Goal: Task Accomplishment & Management: Complete application form

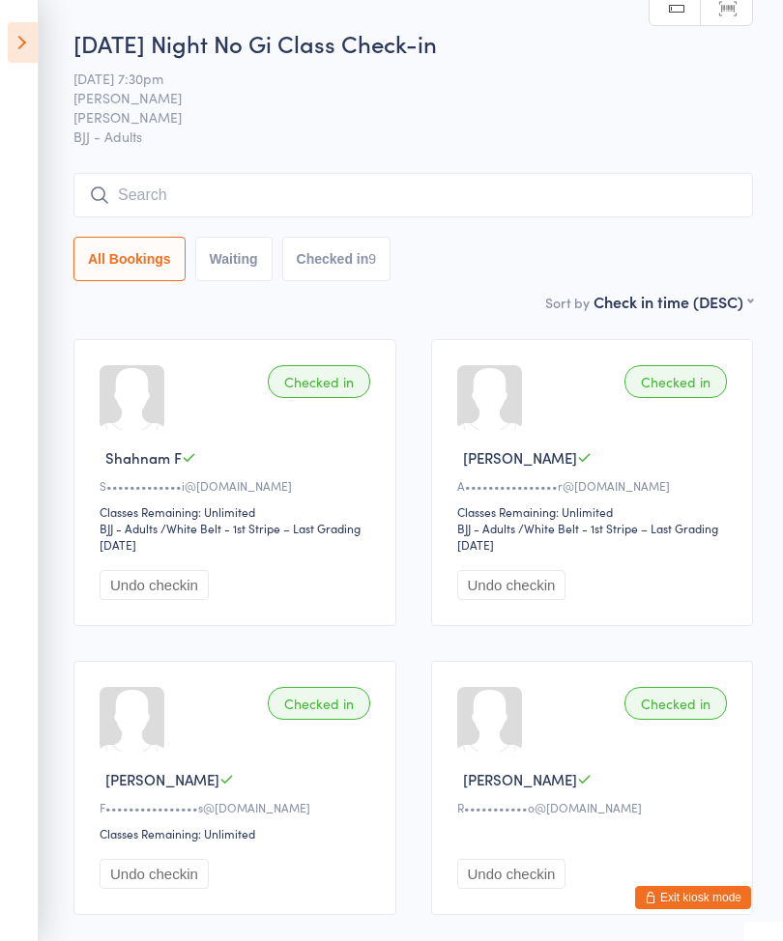
click at [217, 186] on input "search" at bounding box center [413, 195] width 680 height 44
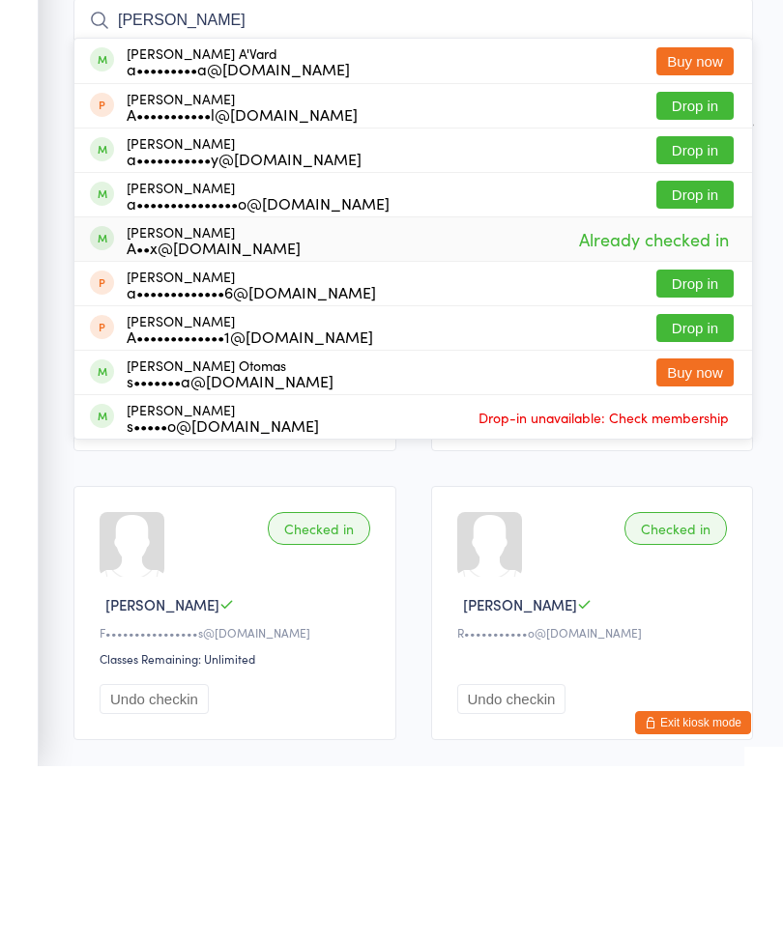
type input "Alex"
click at [168, 399] on div "Alex Caserta A••x@casertaconstruct.com.au" at bounding box center [214, 414] width 174 height 31
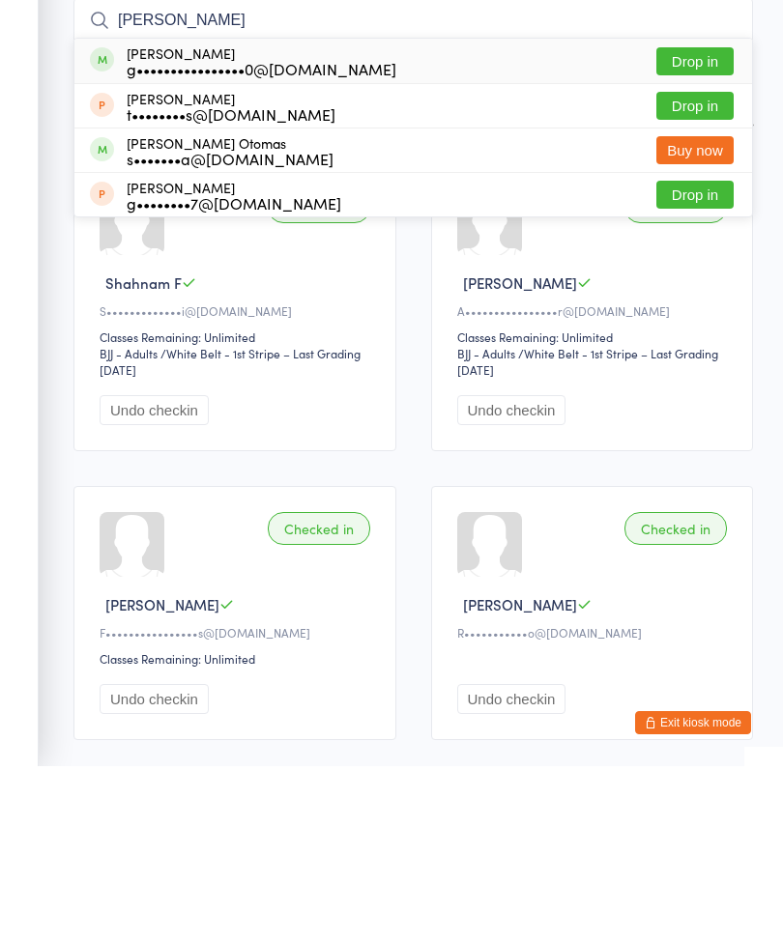
type input "Thomas"
click at [716, 222] on button "Drop in" at bounding box center [694, 236] width 77 height 28
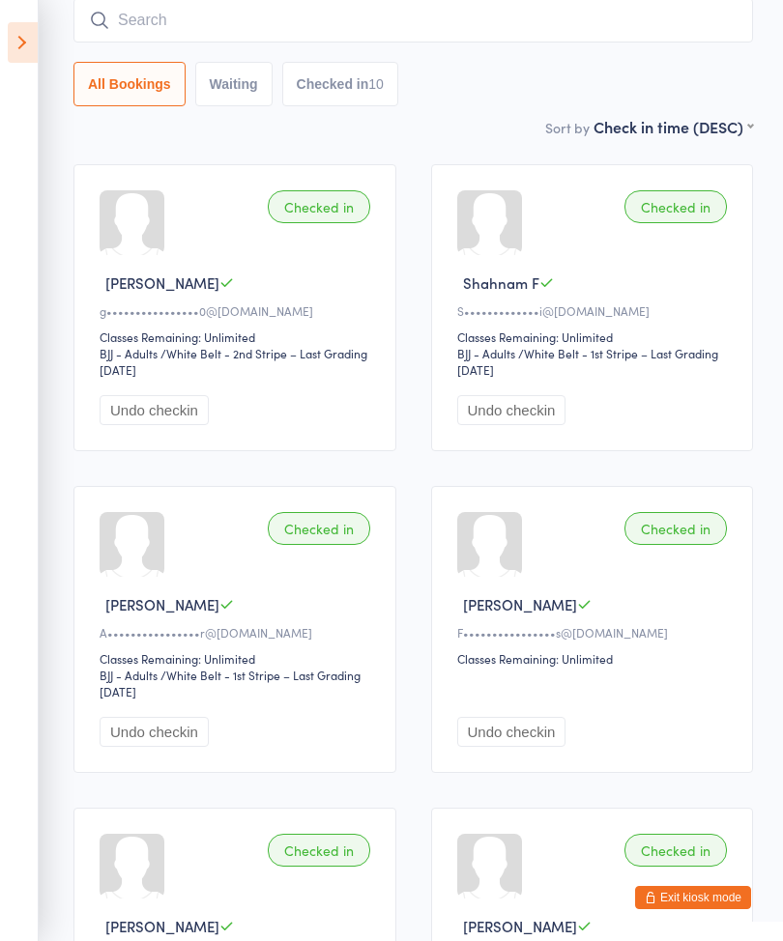
click at [8, 42] on icon at bounding box center [23, 42] width 30 height 41
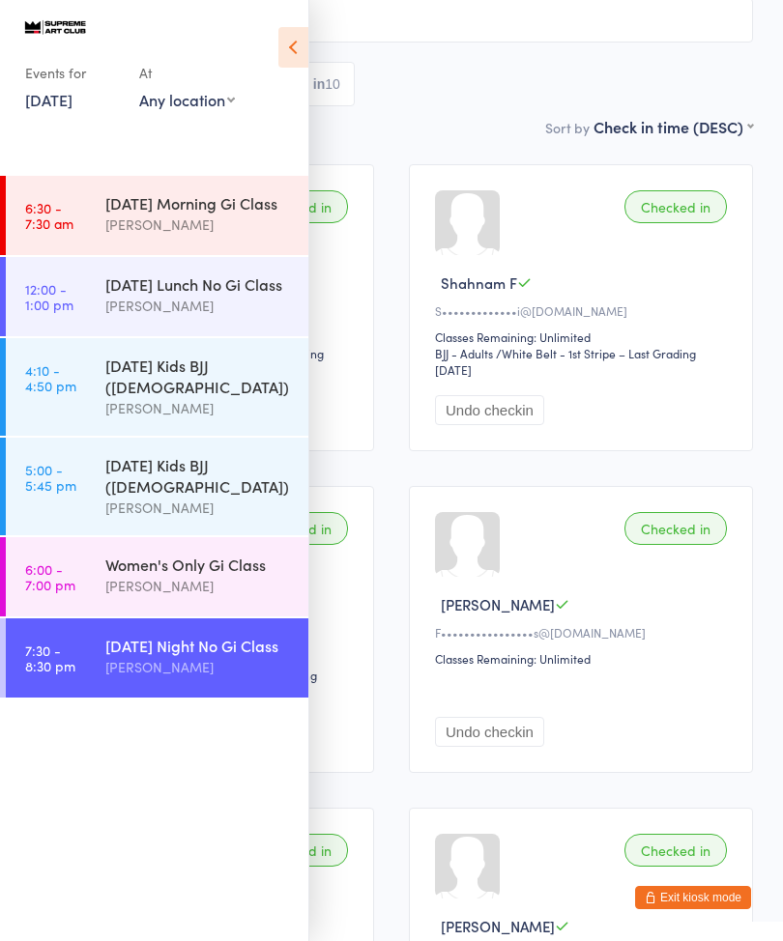
click at [298, 33] on icon at bounding box center [293, 47] width 30 height 41
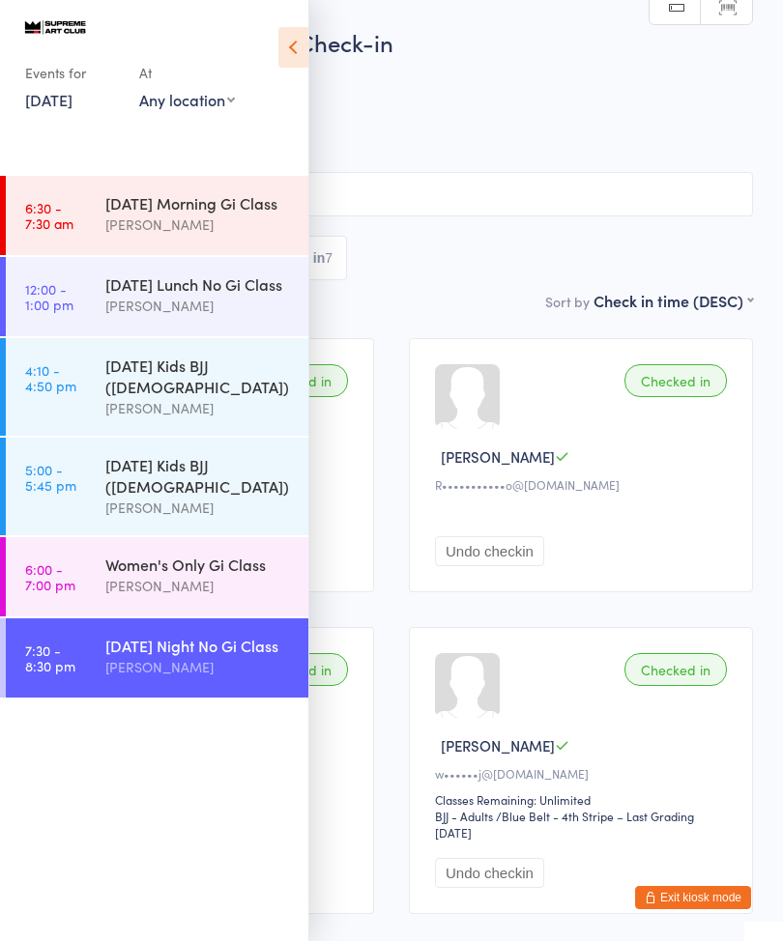
click at [667, 886] on button "Exit kiosk mode" at bounding box center [693, 897] width 116 height 23
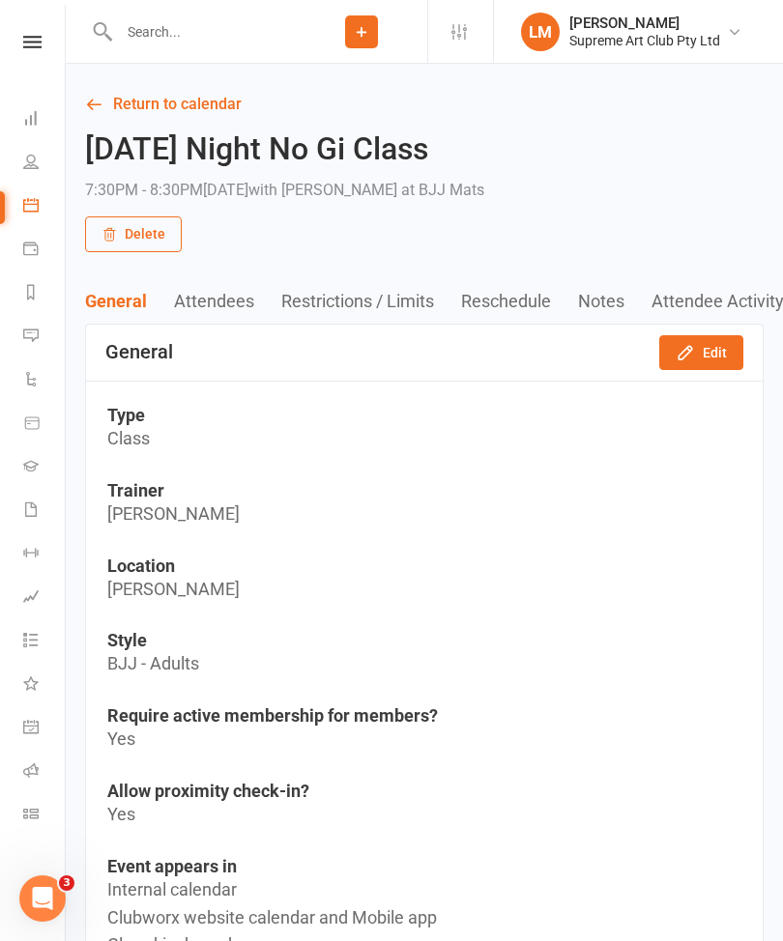
click at [231, 30] on input "text" at bounding box center [204, 31] width 183 height 27
type input "D"
click at [25, 178] on link "People" at bounding box center [44, 163] width 43 height 43
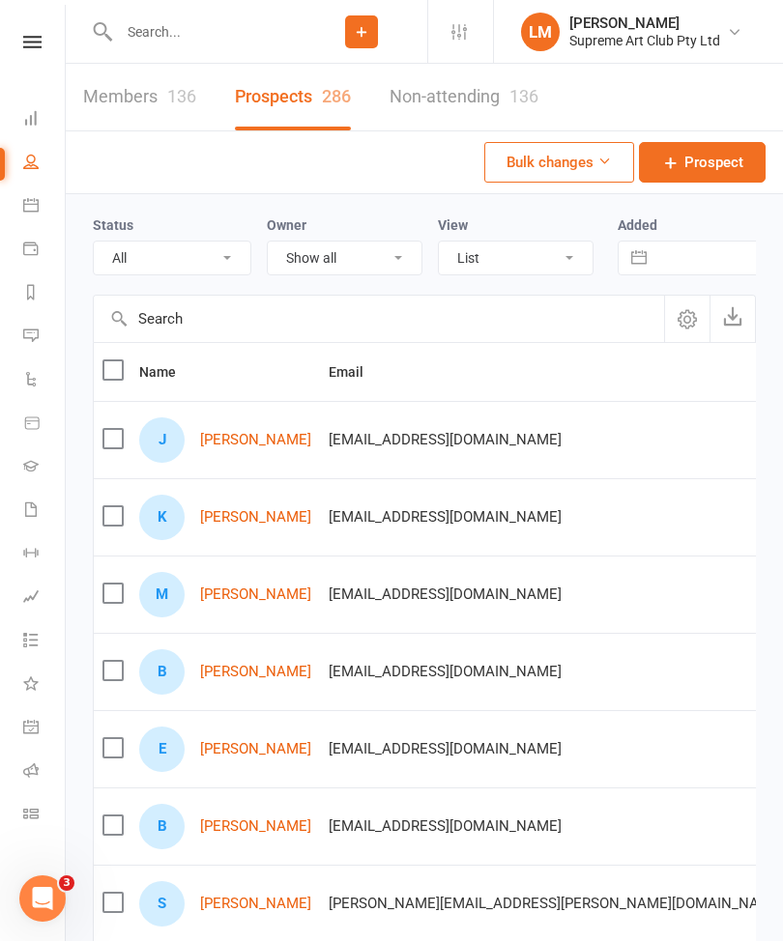
click at [199, 147] on div "Members 136 Prospects 286 Non-attending 136 Bulk changes Prospect" at bounding box center [424, 129] width 717 height 130
click at [135, 29] on input "text" at bounding box center [204, 31] width 183 height 27
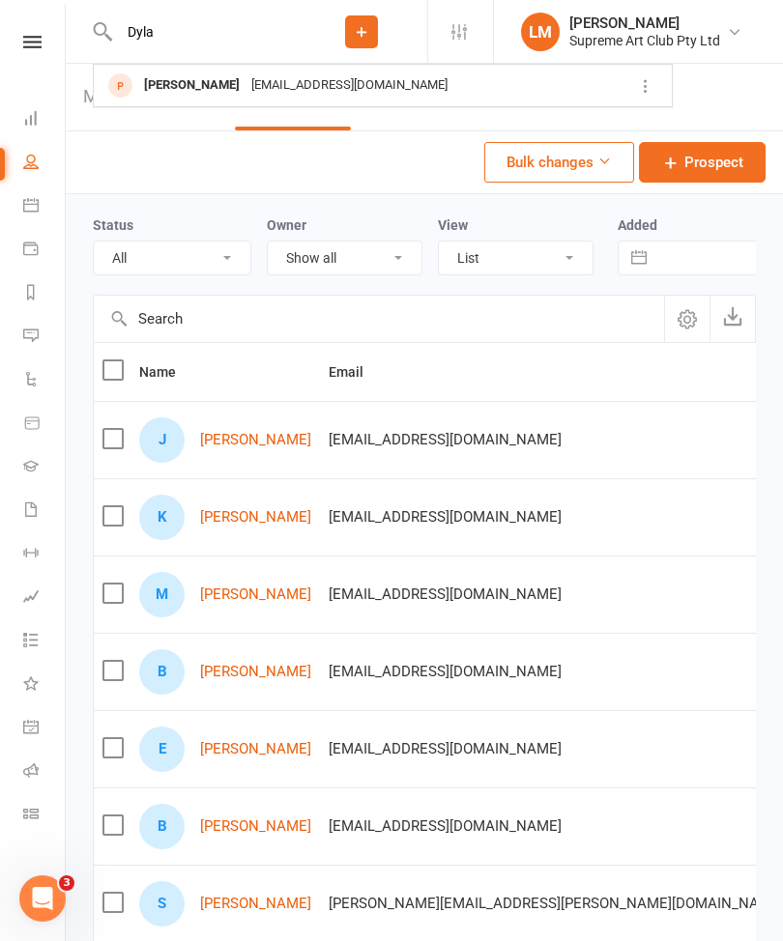
type input "Dyla"
click at [288, 82] on div "Dylanhuntertanchua@yahoo.com" at bounding box center [350, 86] width 208 height 28
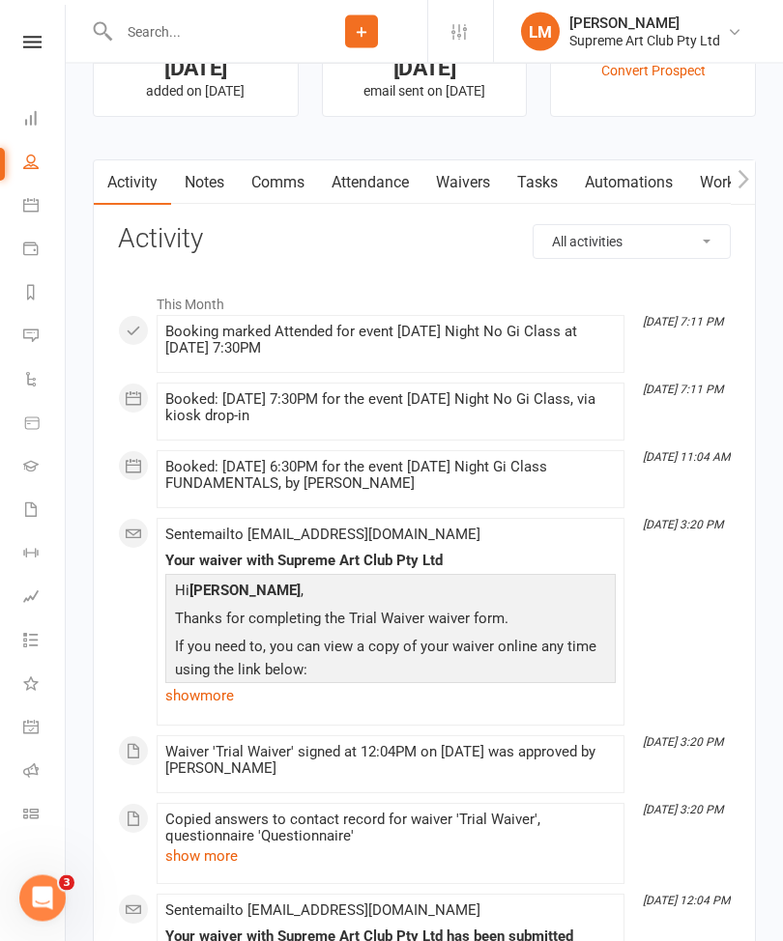
click at [467, 191] on link "Waivers" at bounding box center [462, 183] width 81 height 44
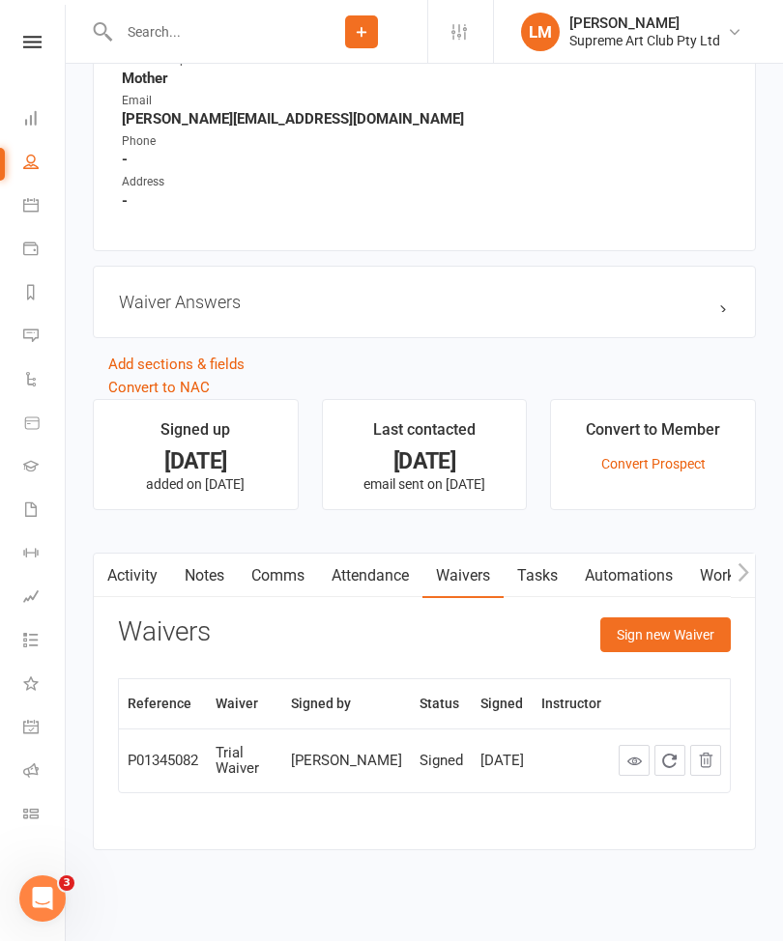
scroll to position [1189, 0]
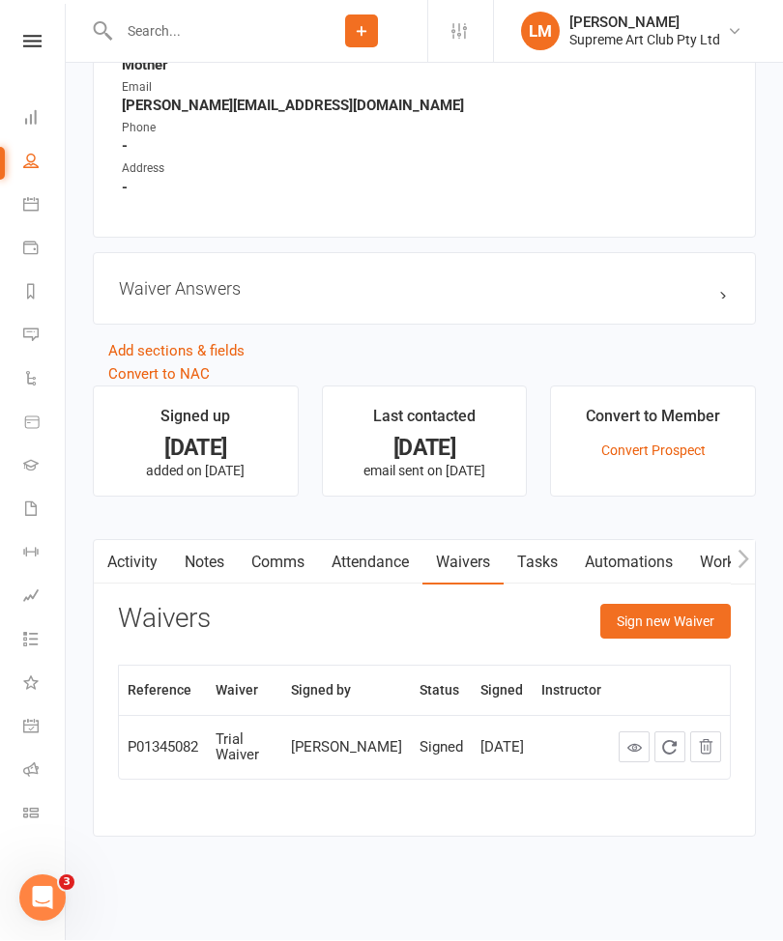
click at [667, 605] on button "Sign new Waiver" at bounding box center [665, 622] width 130 height 35
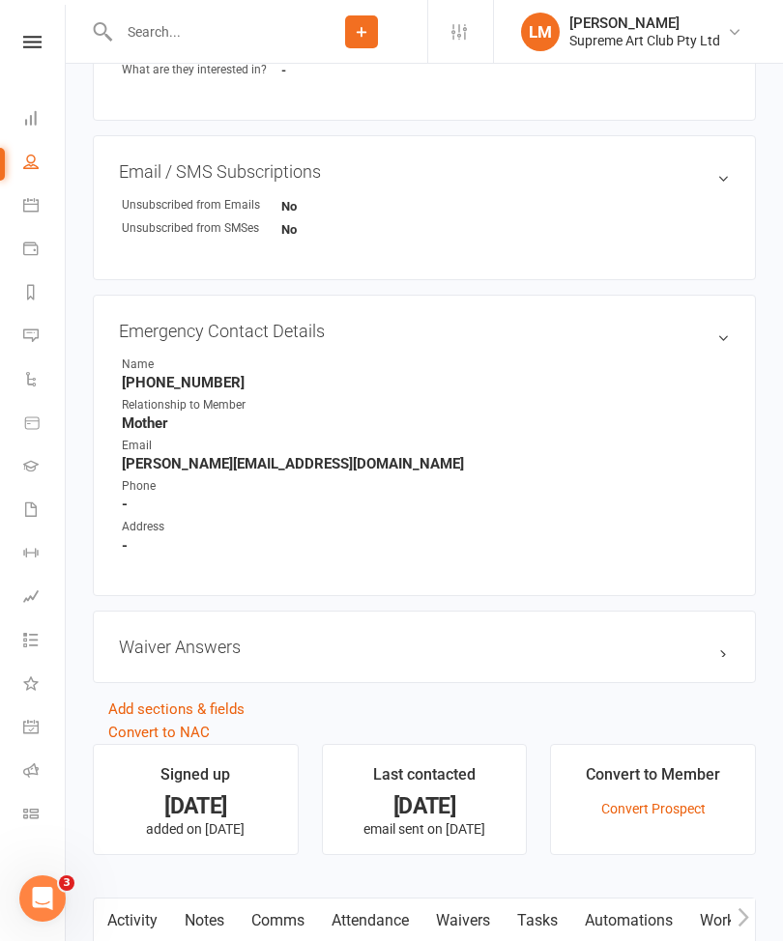
scroll to position [1214, 0]
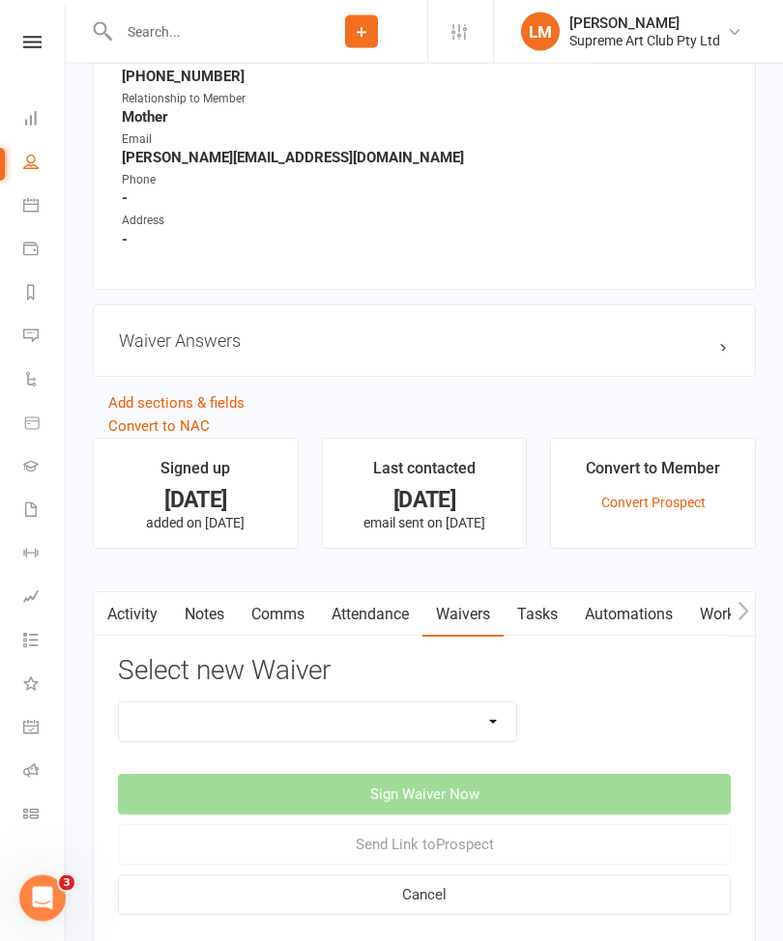
click at [502, 735] on select "New Member Waiver New Member Waiver (Black Belt) New Member Waiver - Kids Holid…" at bounding box center [317, 723] width 397 height 39
select select "11955"
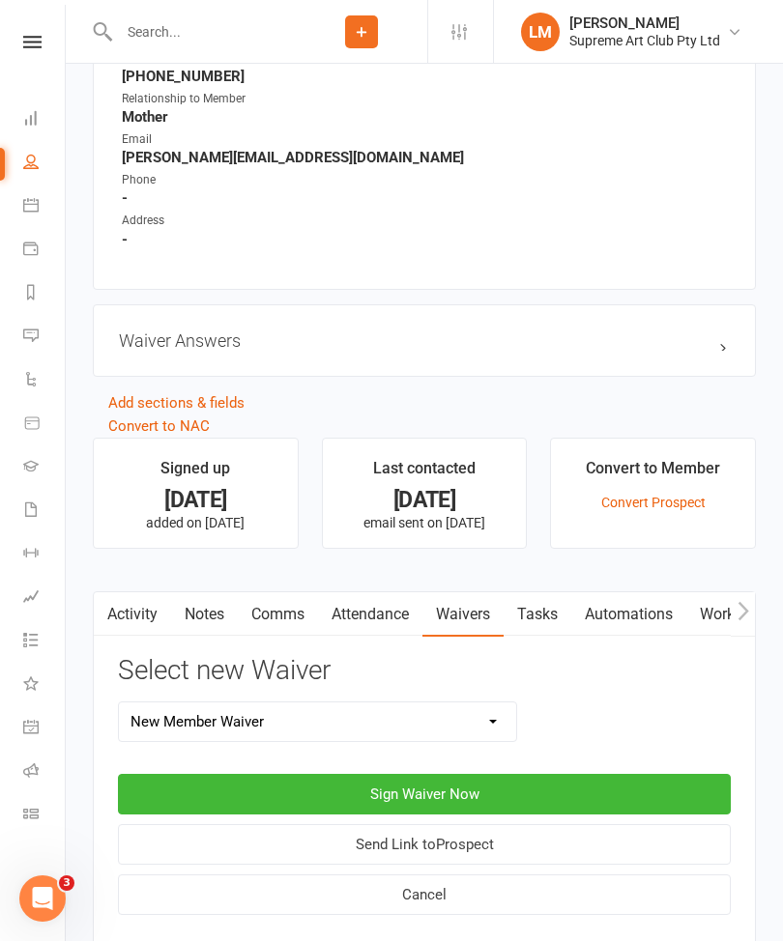
click at [491, 793] on button "Sign Waiver Now" at bounding box center [424, 794] width 613 height 41
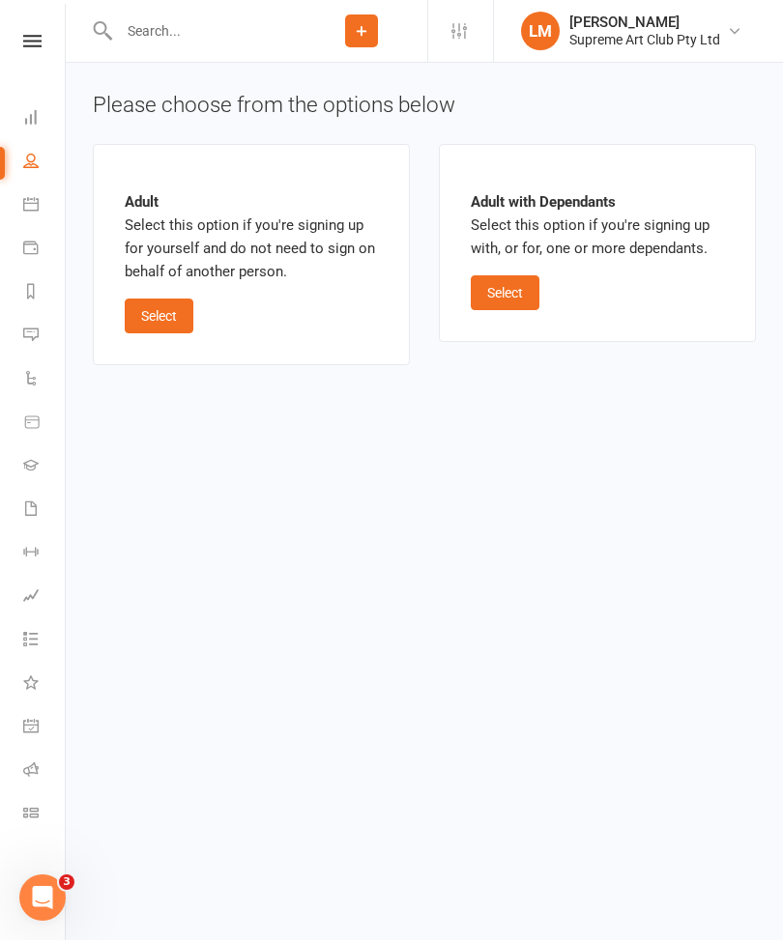
click at [168, 328] on button "Select" at bounding box center [159, 317] width 69 height 35
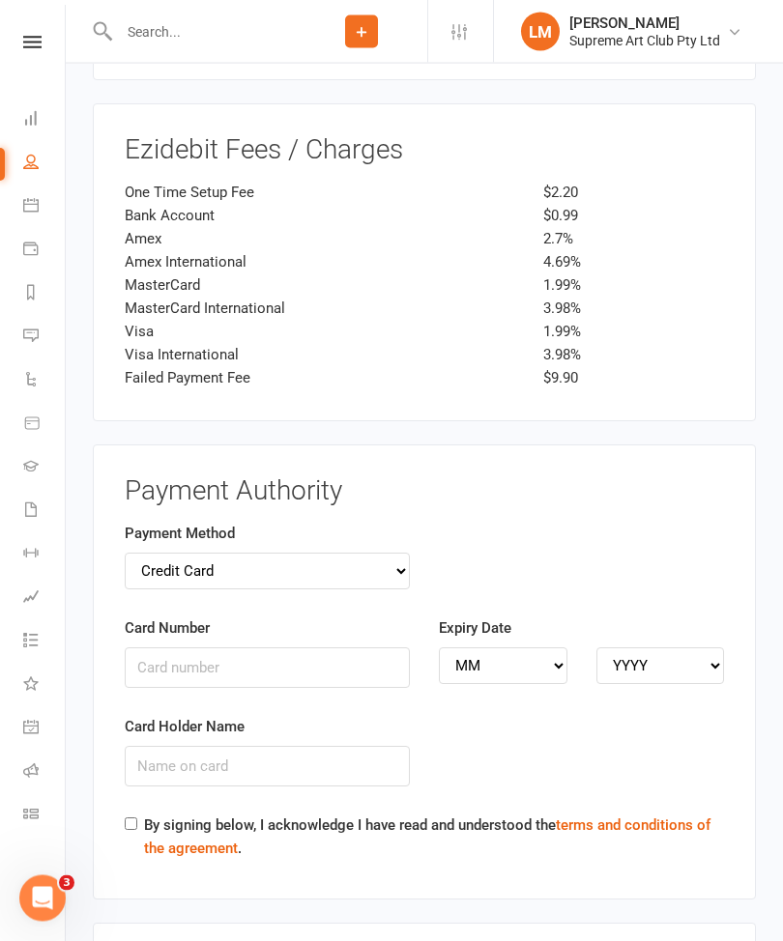
scroll to position [2276, 0]
click at [335, 554] on select "Credit Card Bank Account" at bounding box center [267, 572] width 285 height 37
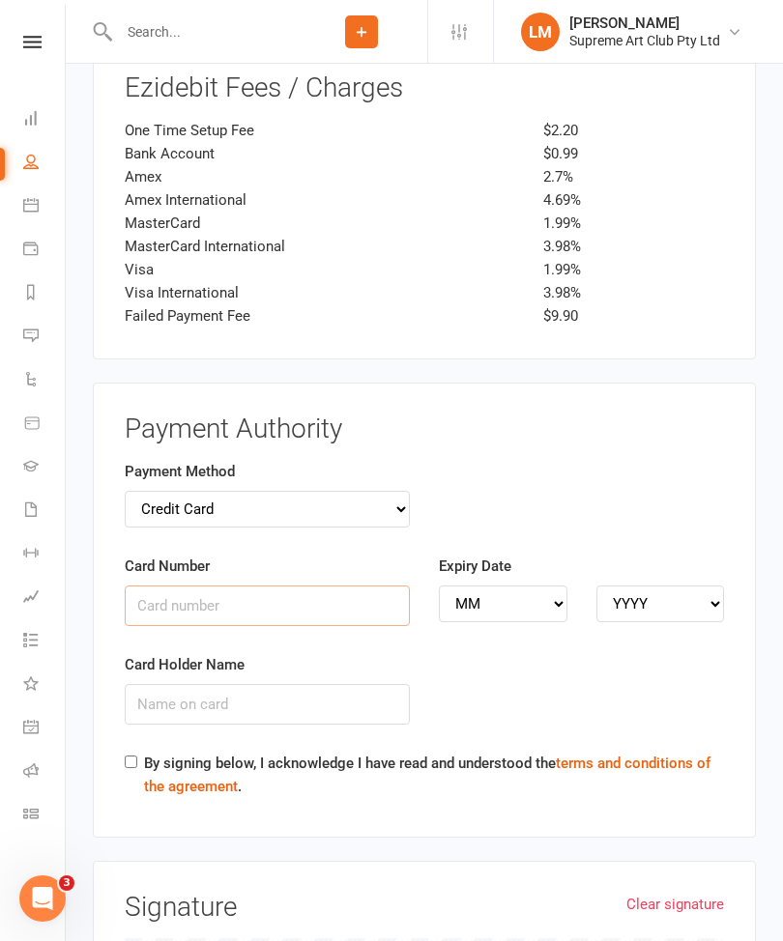
click at [342, 586] on input "Card Number" at bounding box center [267, 606] width 285 height 41
type input "5217291919523194"
click at [507, 556] on label "Expiry Date" at bounding box center [475, 567] width 72 height 23
click at [517, 587] on select "MM 01 02 03 04 05 06 07 08 09 10 11 12" at bounding box center [503, 605] width 129 height 37
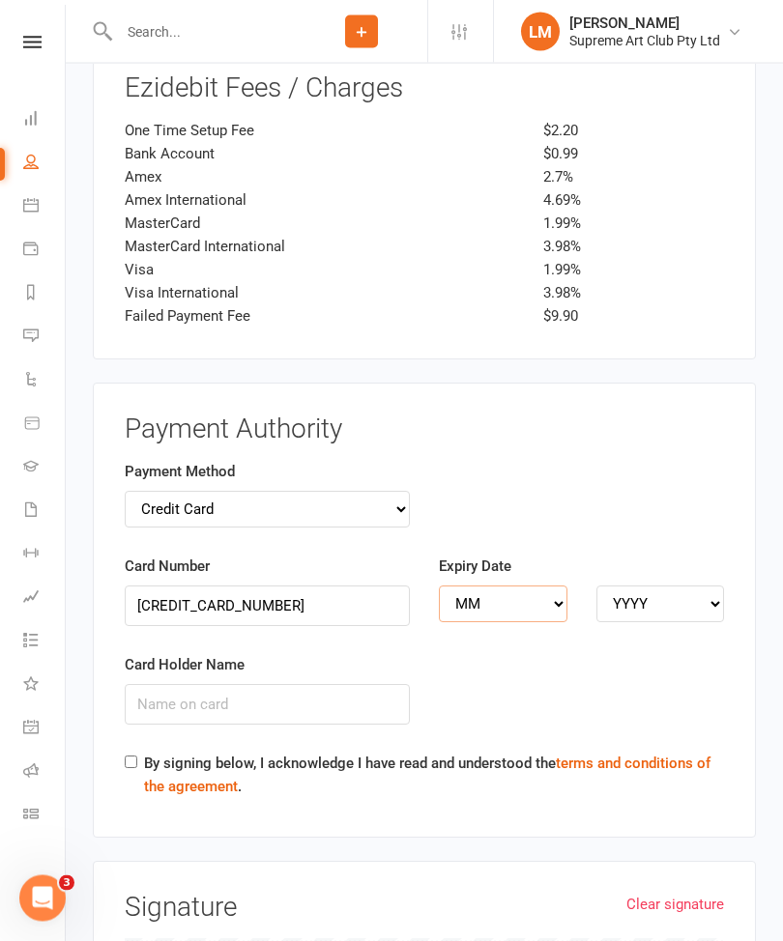
scroll to position [2339, 0]
select select "10"
click at [679, 586] on select "YYYY 2025 2026 2027 2028 2029 2030 2031 2032 2033 2034" at bounding box center [660, 604] width 129 height 37
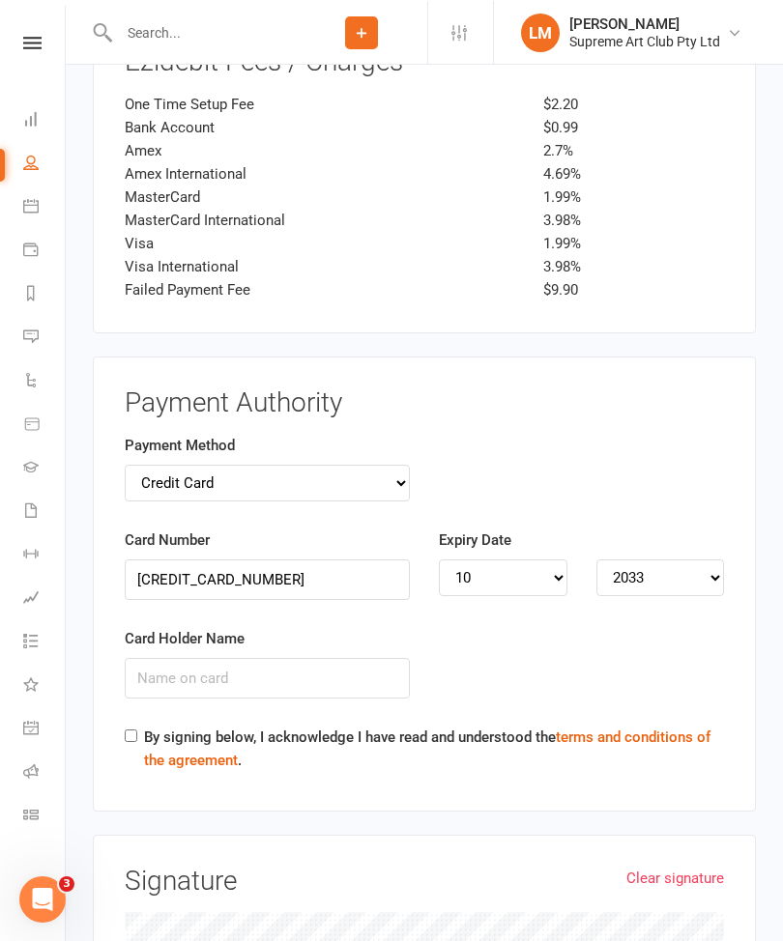
click at [675, 530] on div "Expiry Date MM 01 02 03 04 05 06 07 08 09 10 11 12 YYYY 2025 2026 2027 2028 202…" at bounding box center [581, 562] width 285 height 68
click at [705, 560] on select "YYYY 2025 2026 2027 2028 2029 2030 2031 2032 2033 2034" at bounding box center [660, 578] width 129 height 37
select select "2026"
click at [312, 658] on input "Card Holder Name" at bounding box center [267, 678] width 285 height 41
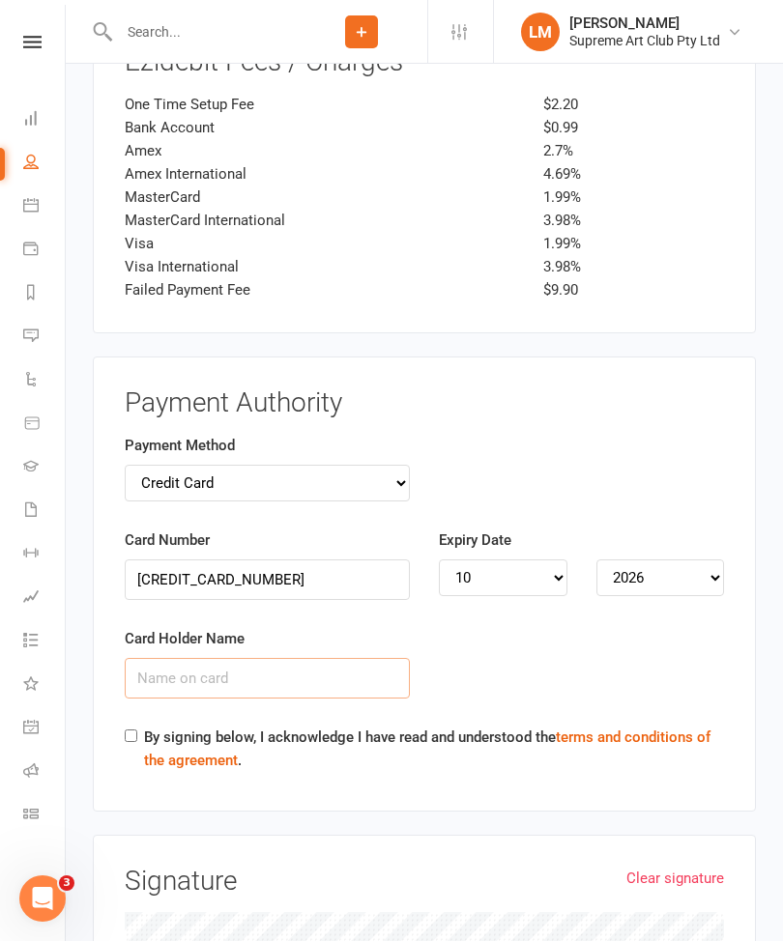
scroll to position [2366, 0]
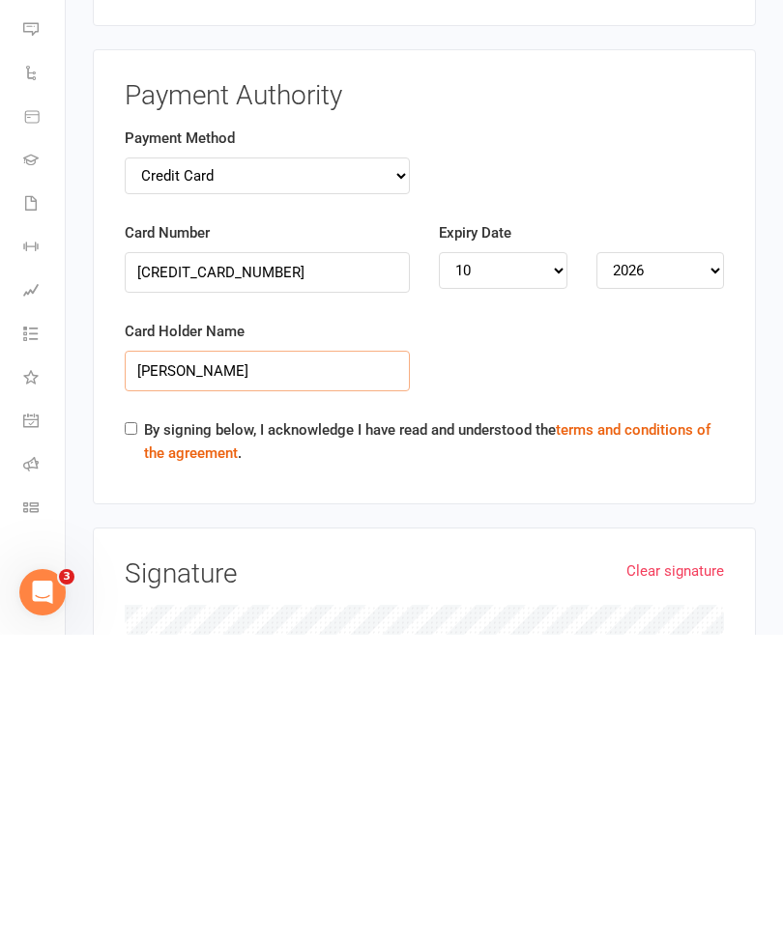
type input "Dylan Hunter Chua"
click at [127, 729] on input "By signing below, I acknowledge I have read and understood the terms and condit…" at bounding box center [131, 735] width 13 height 13
checkbox input "true"
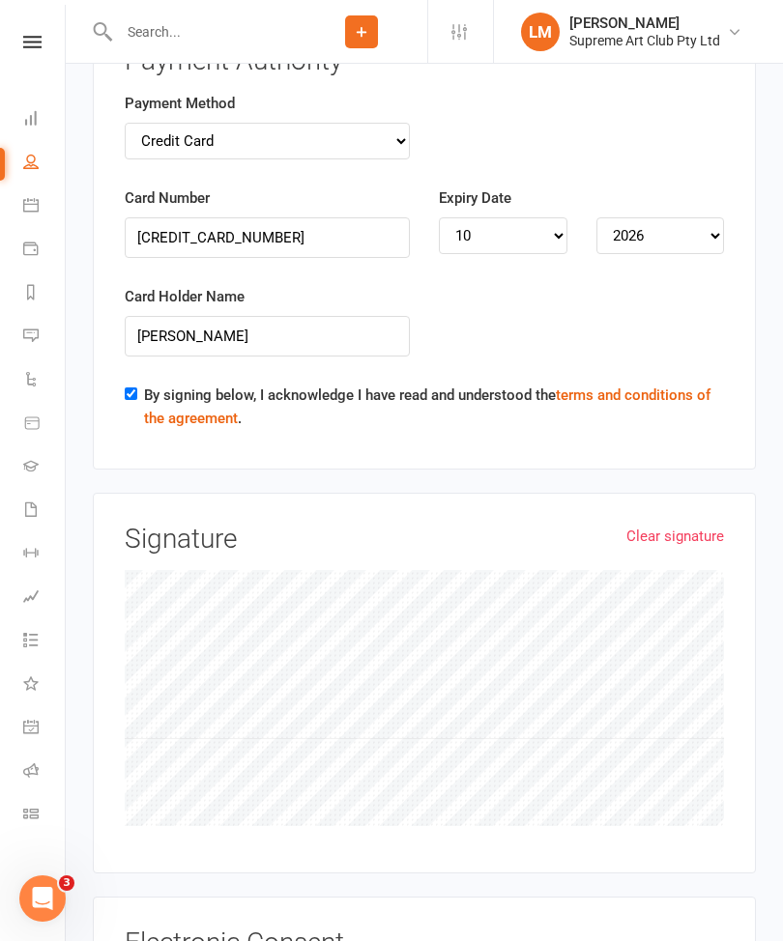
scroll to position [2958, 0]
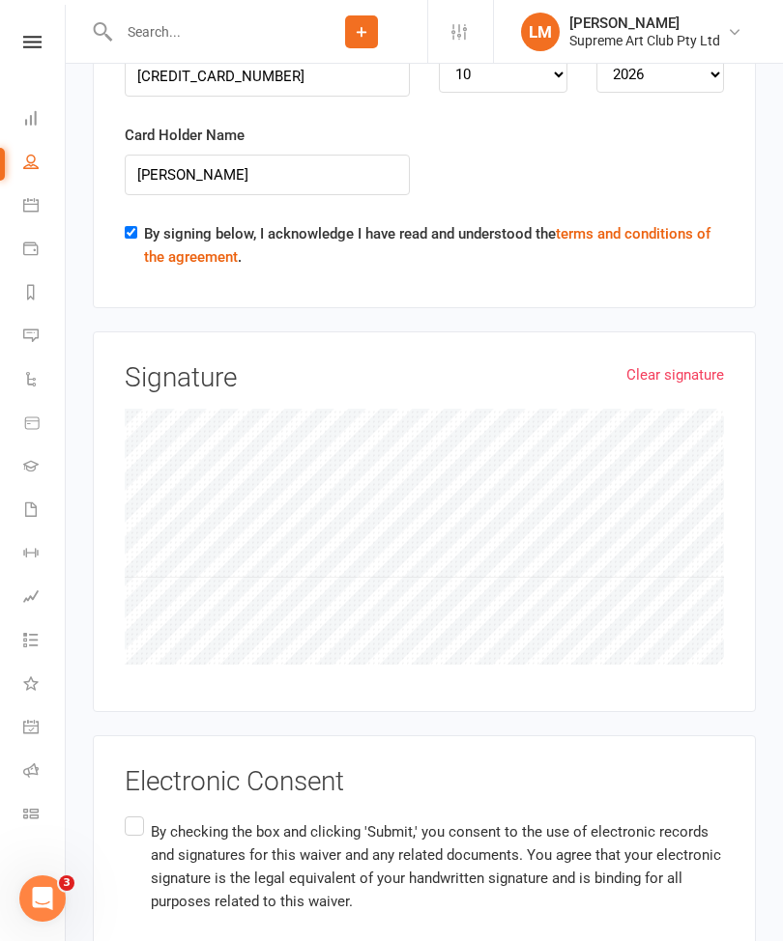
click at [148, 813] on label "By checking the box and clicking 'Submit,' you consent to the use of electronic…" at bounding box center [424, 866] width 599 height 107
click at [137, 813] on input "By checking the box and clicking 'Submit,' you consent to the use of electronic…" at bounding box center [131, 813] width 13 height 0
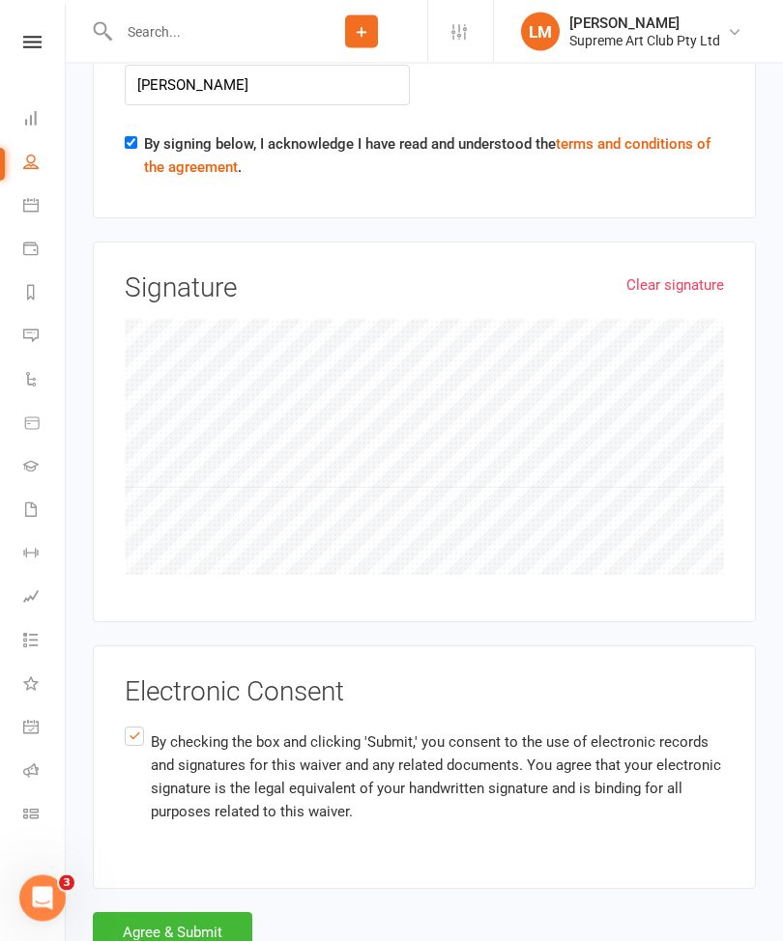
click at [214, 913] on button "Agree & Submit" at bounding box center [172, 933] width 159 height 41
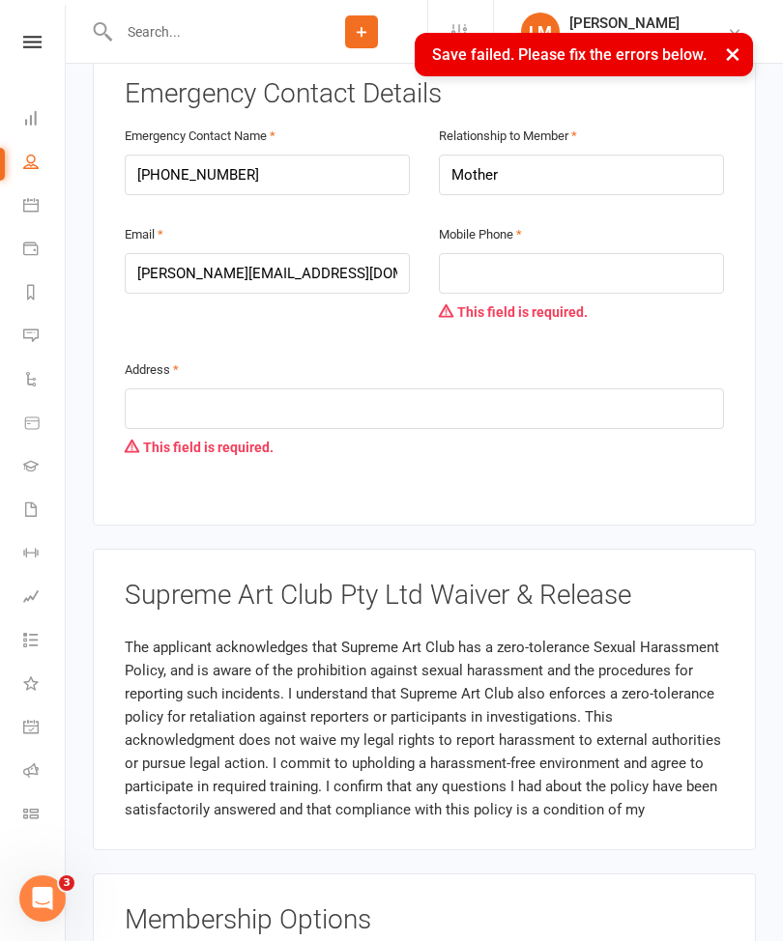
scroll to position [986, 0]
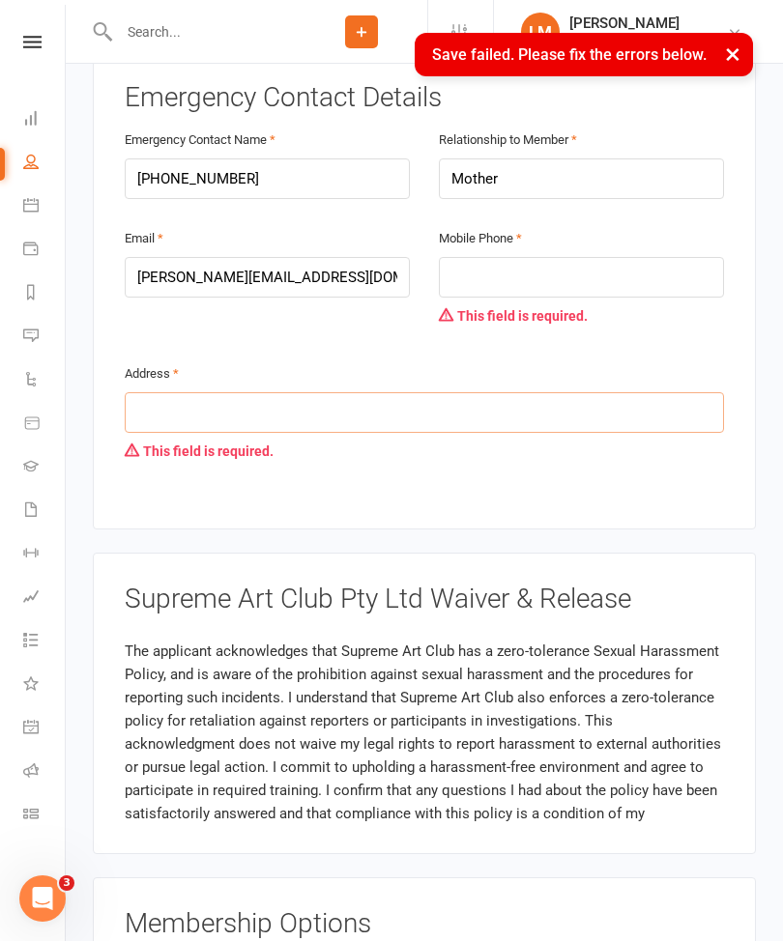
click at [379, 408] on input "text" at bounding box center [424, 412] width 599 height 41
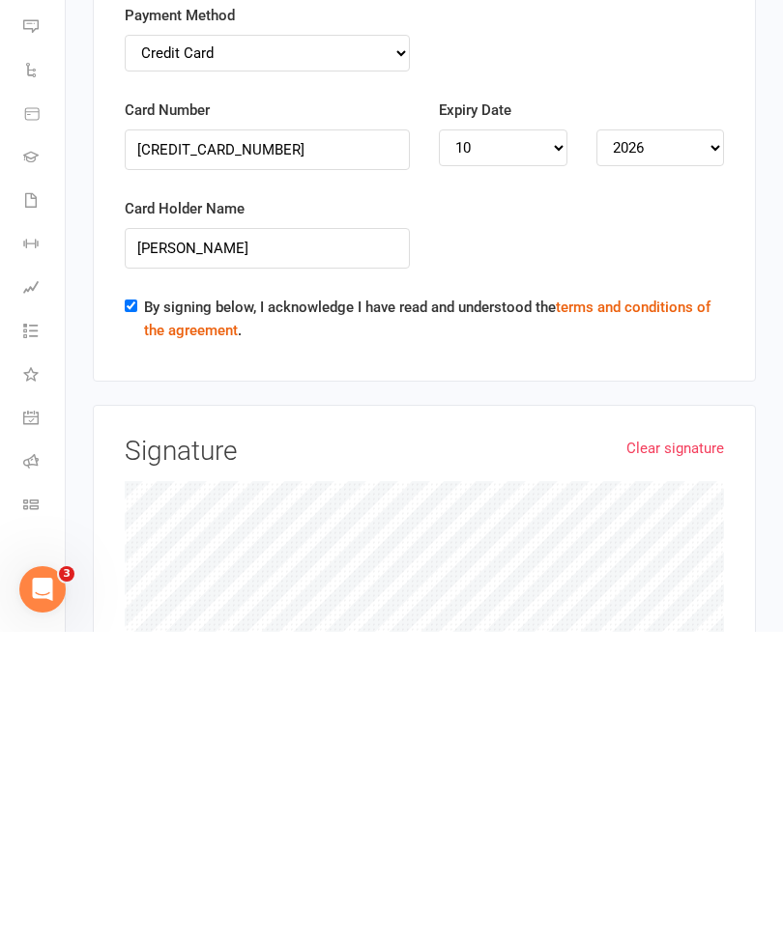
scroll to position [2567, 0]
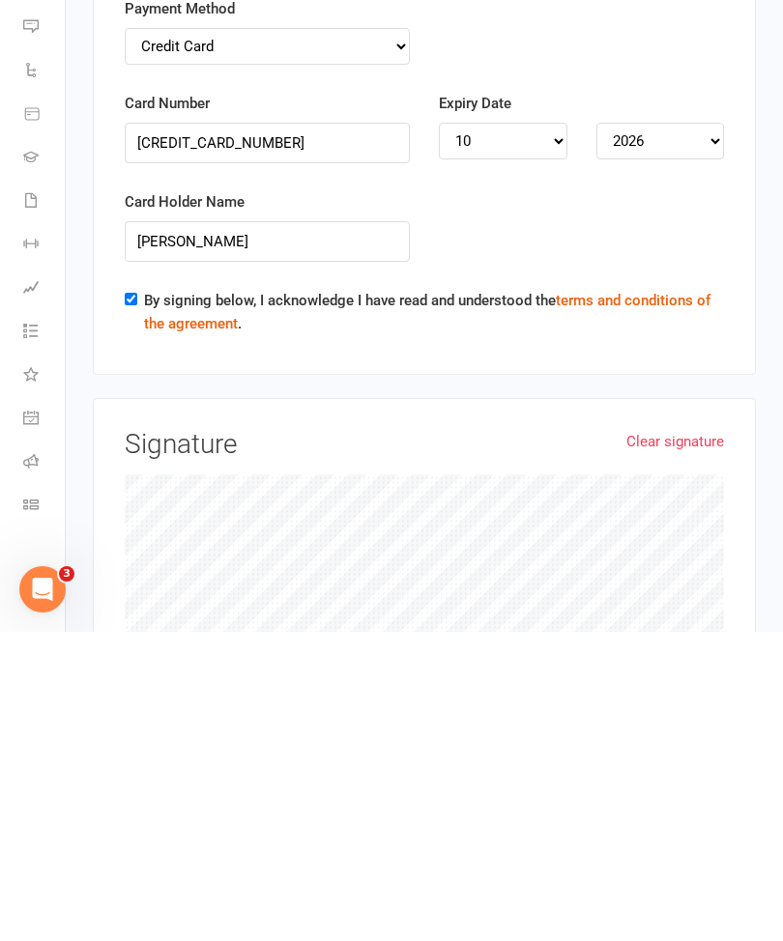
type input "41-49 Bank St. Domain House #1409"
click at [702, 739] on link "Clear signature" at bounding box center [675, 750] width 98 height 23
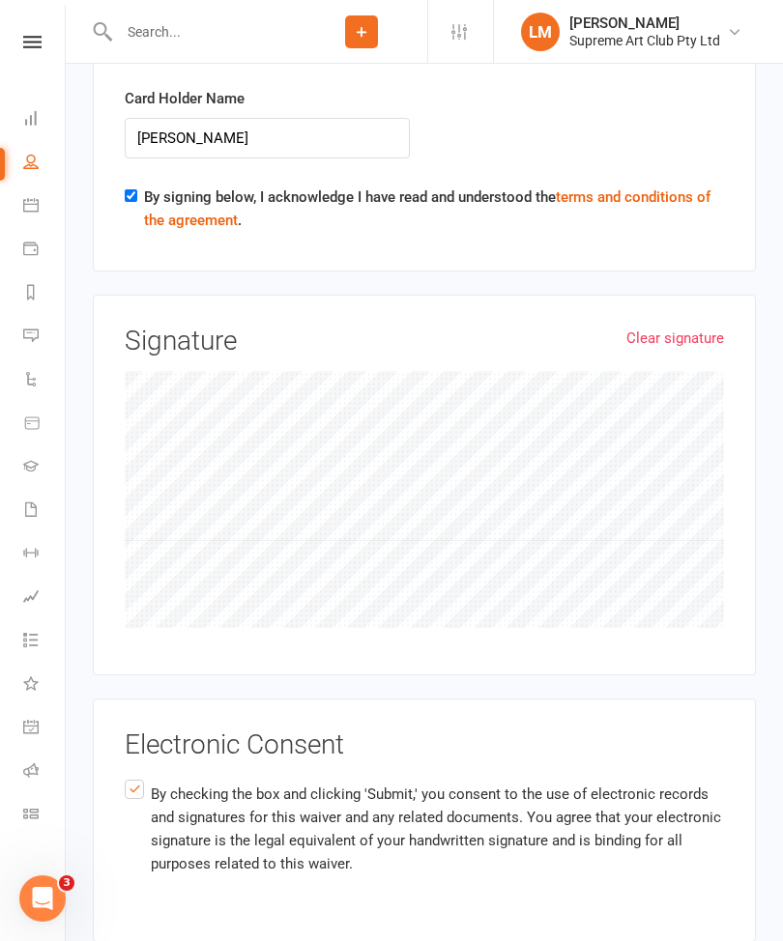
scroll to position [3031, 0]
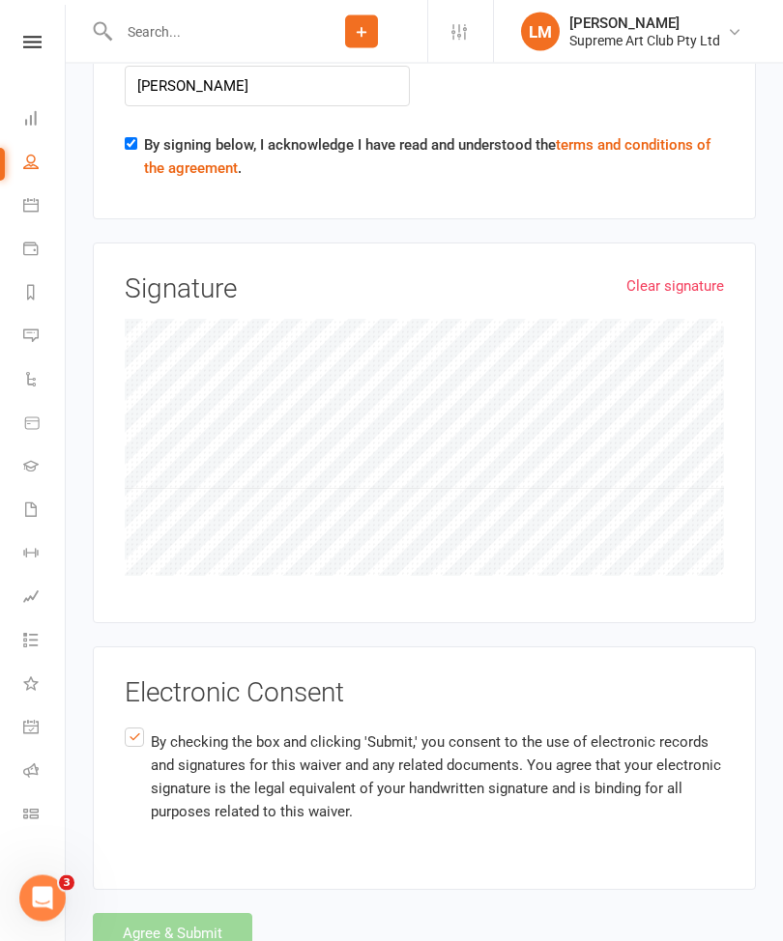
click at [232, 914] on div "Agree & Submit" at bounding box center [424, 934] width 663 height 41
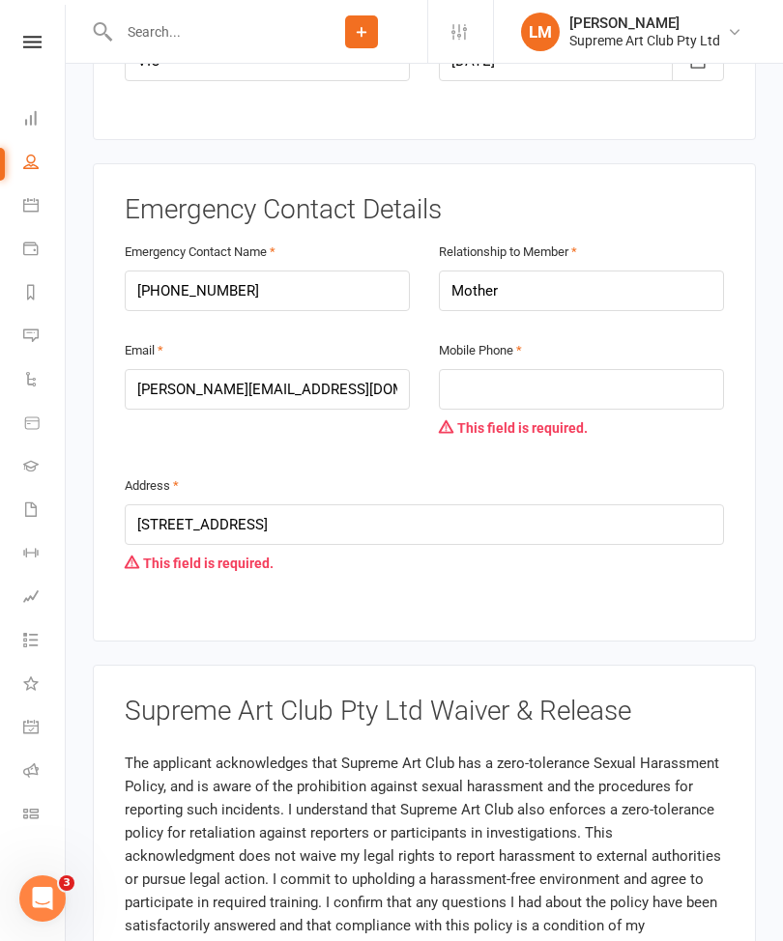
scroll to position [873, 0]
click at [594, 390] on input "tel" at bounding box center [581, 390] width 285 height 41
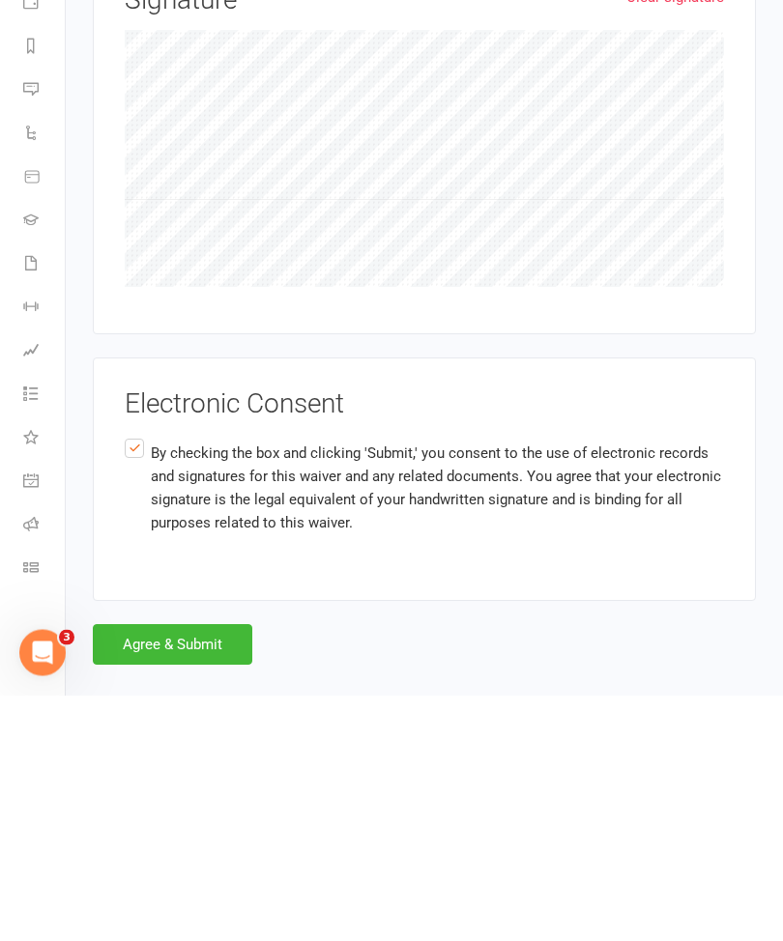
scroll to position [3095, 0]
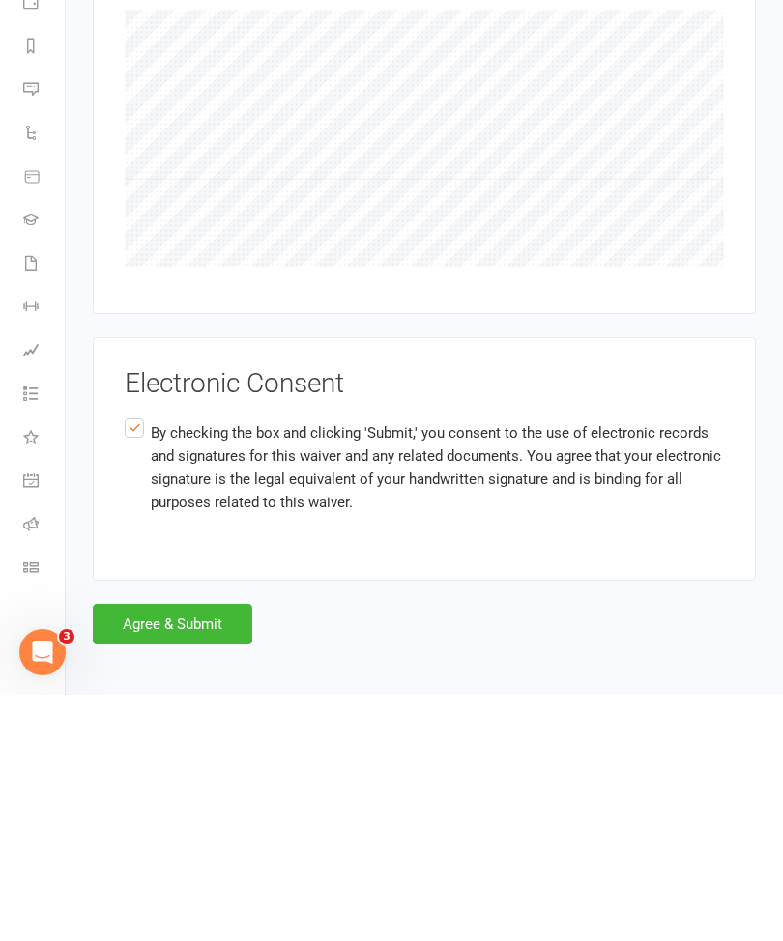
type input "0411910114"
click at [227, 851] on button "Agree & Submit" at bounding box center [172, 871] width 159 height 41
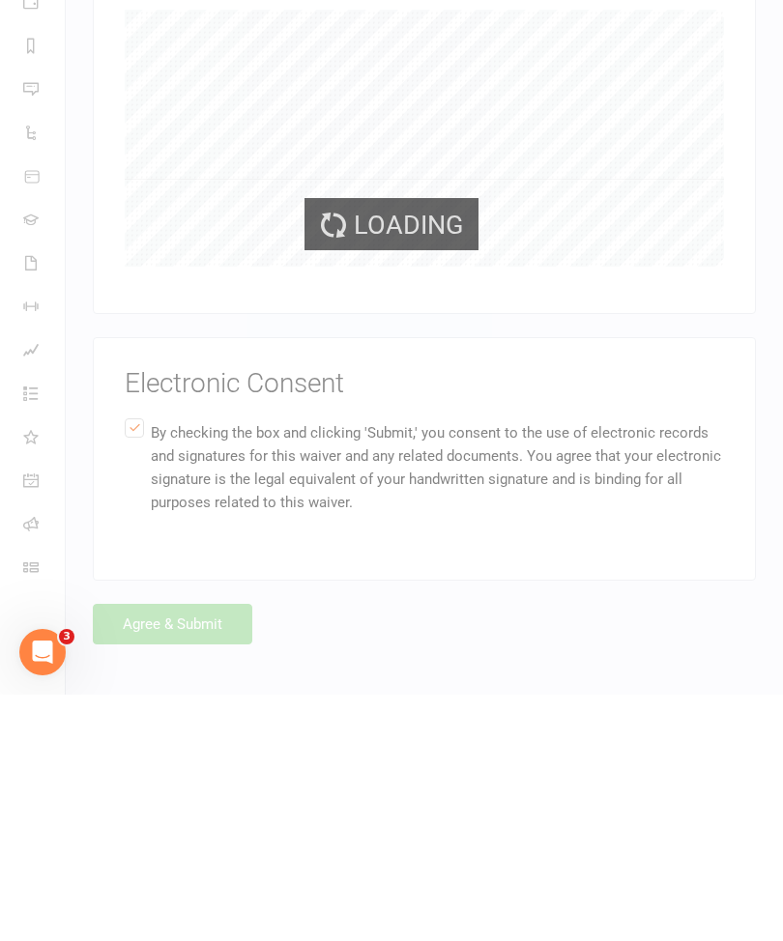
scroll to position [3031, 0]
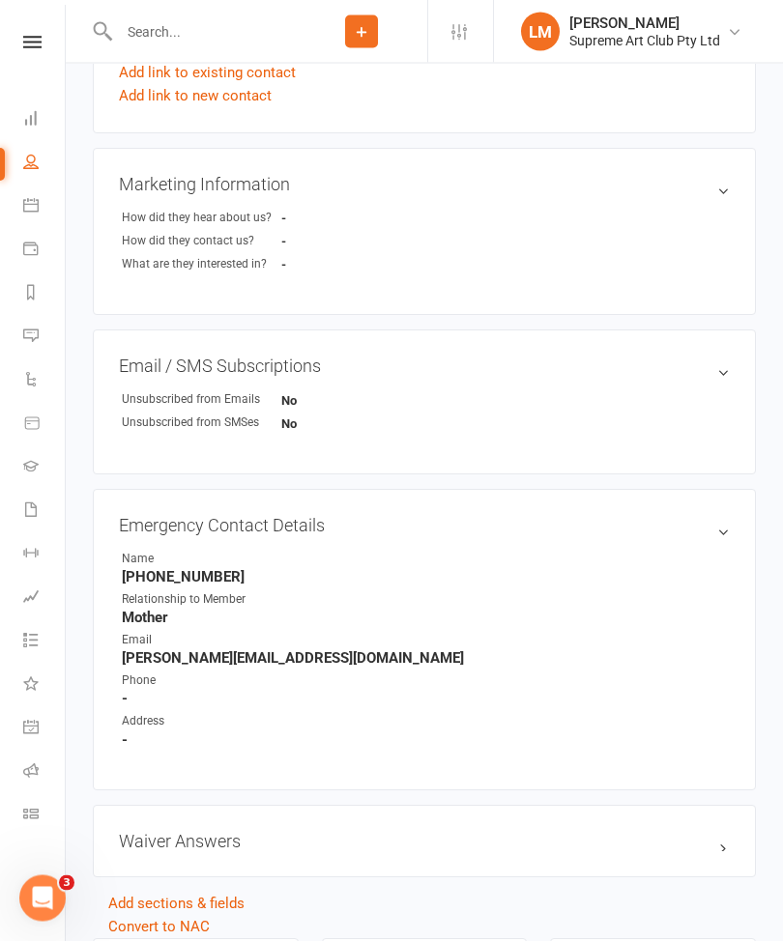
scroll to position [486, 0]
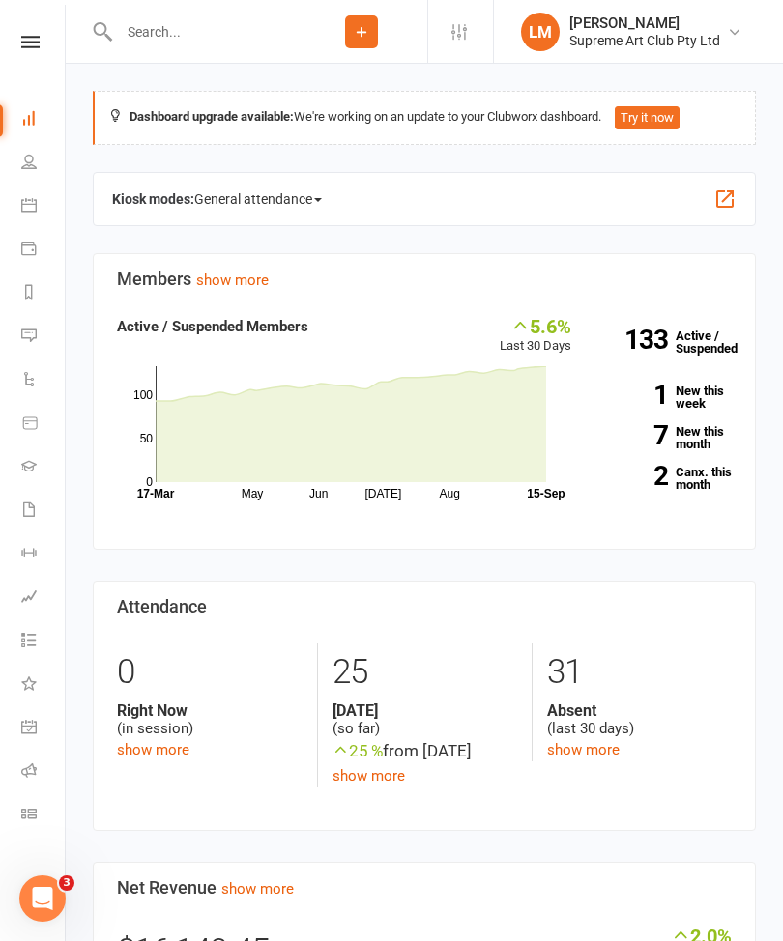
scroll to position [0, 1]
click at [42, 815] on link "Class check-in" at bounding box center [43, 816] width 43 height 43
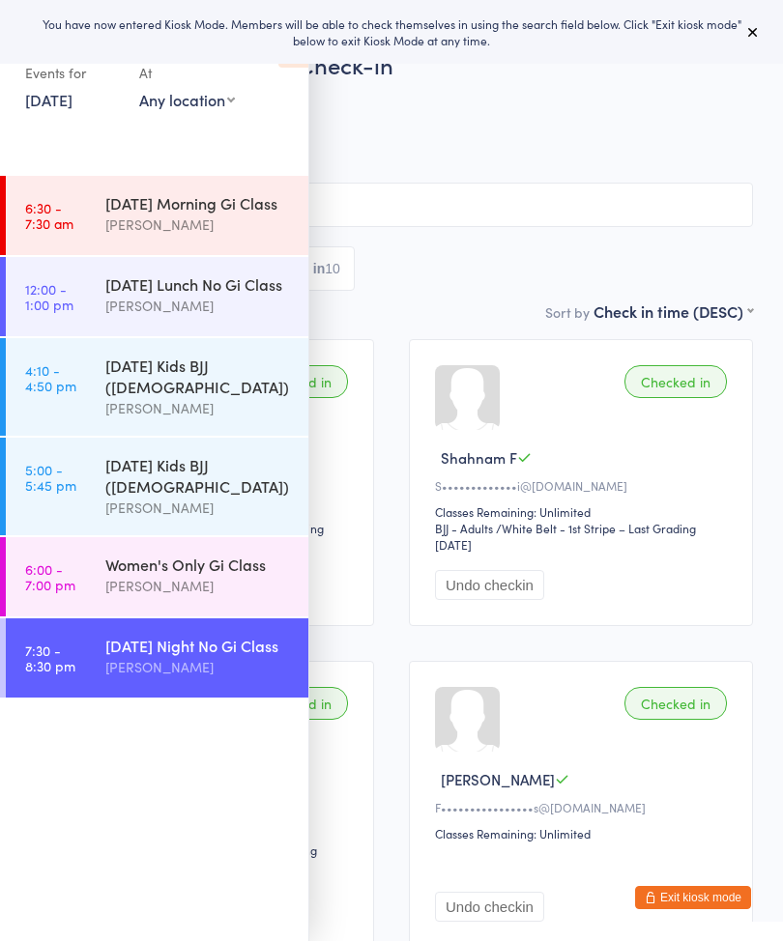
click at [742, 34] on button at bounding box center [752, 31] width 23 height 23
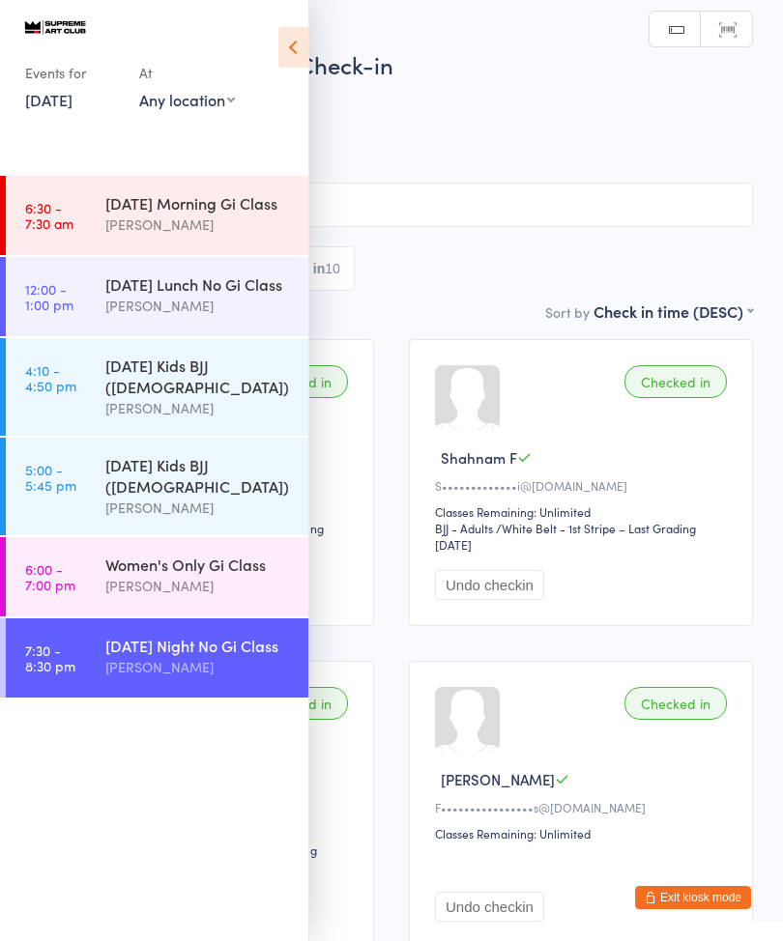
click at [307, 35] on icon at bounding box center [293, 47] width 30 height 41
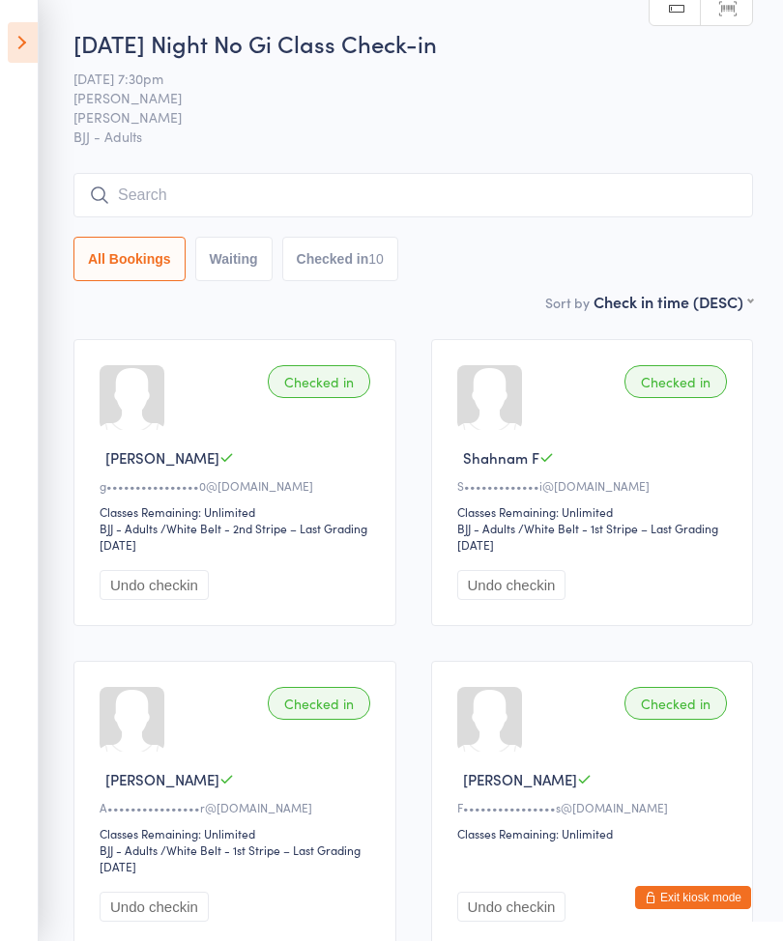
click at [535, 198] on input "search" at bounding box center [413, 195] width 680 height 44
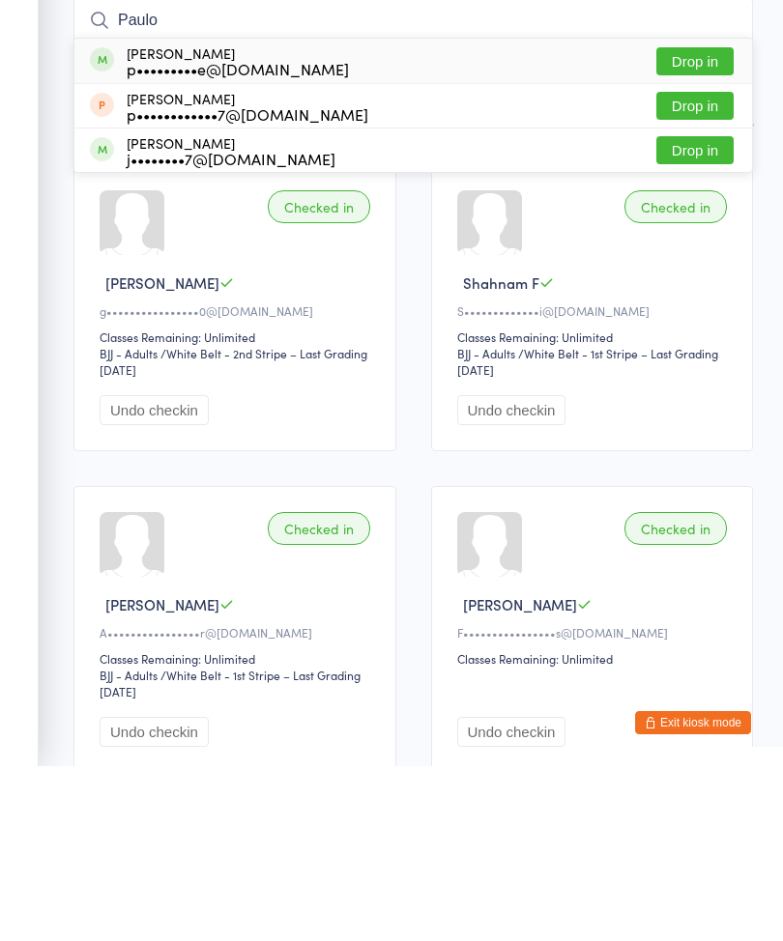
type input "Paulo"
click at [709, 222] on button "Drop in" at bounding box center [694, 236] width 77 height 28
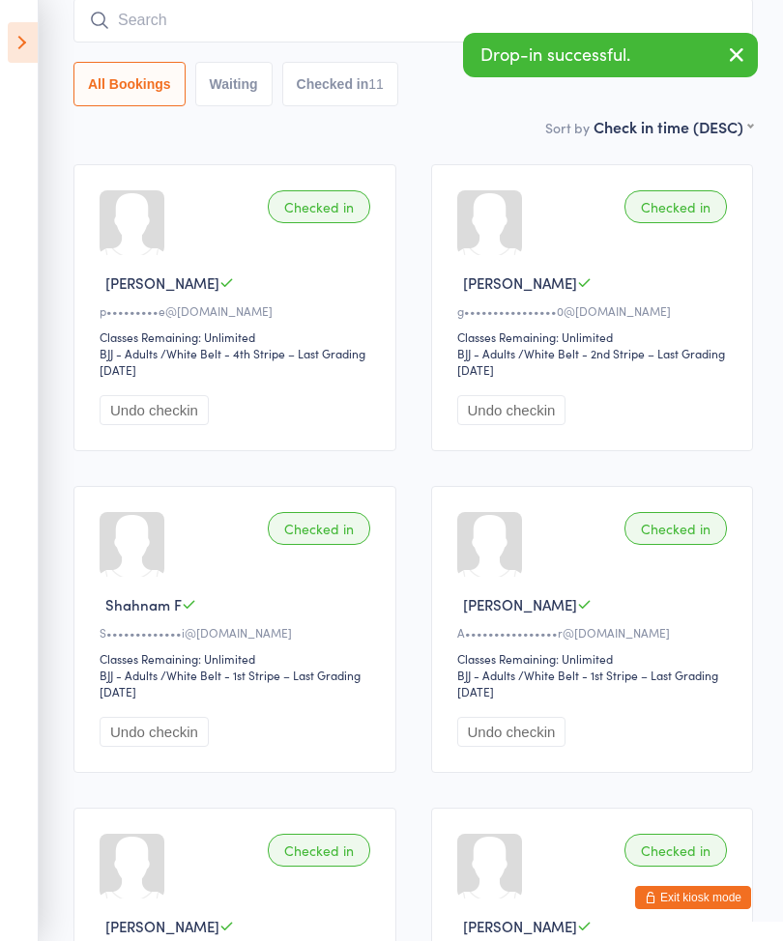
click at [293, 23] on input "search" at bounding box center [413, 20] width 680 height 44
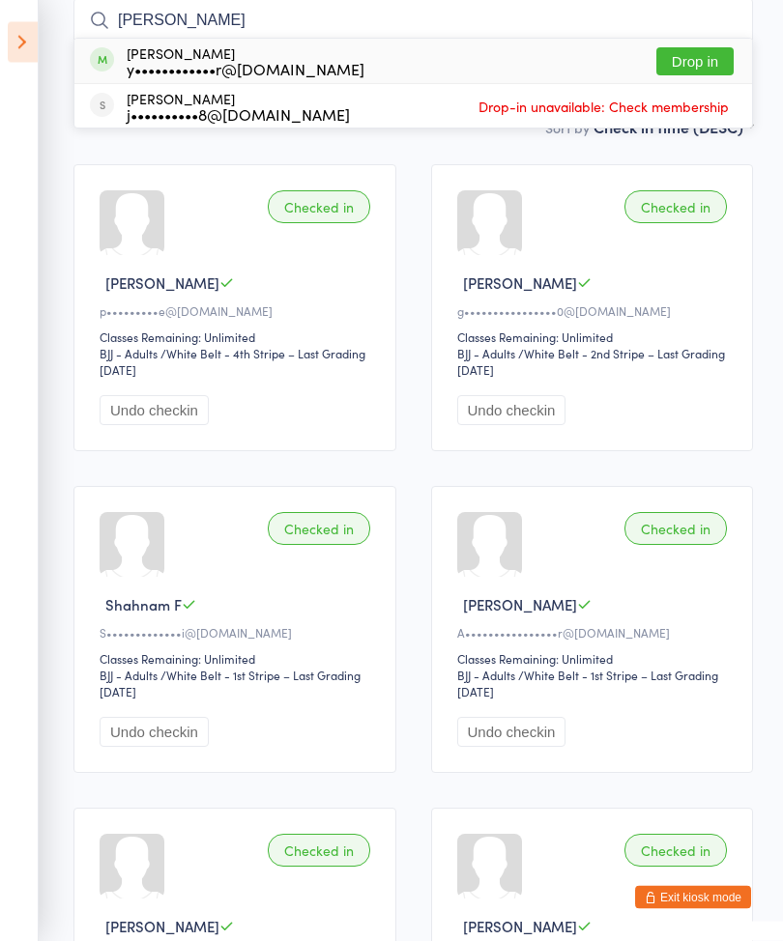
type input "Yuri"
click at [312, 75] on div "y••••••••••••r@gmail.com" at bounding box center [246, 69] width 238 height 15
